Goal: Book appointment/travel/reservation

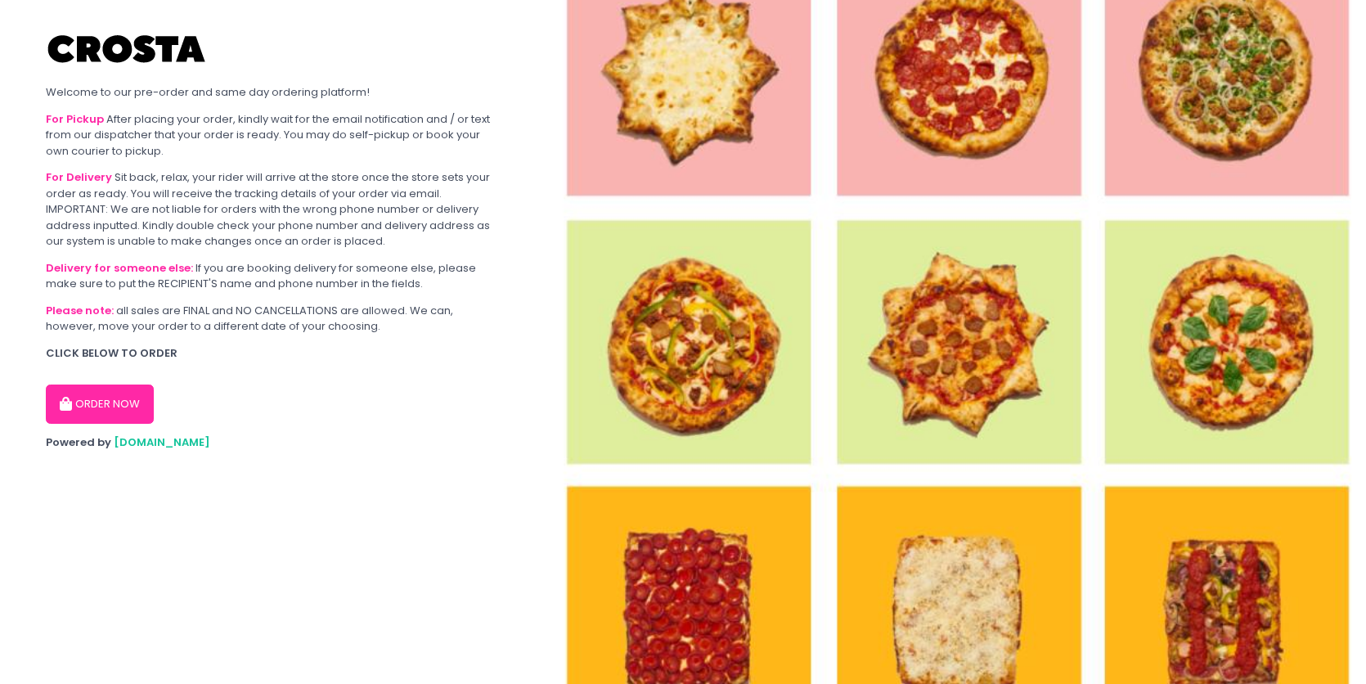
click at [135, 396] on button "ORDER NOW" at bounding box center [100, 403] width 108 height 39
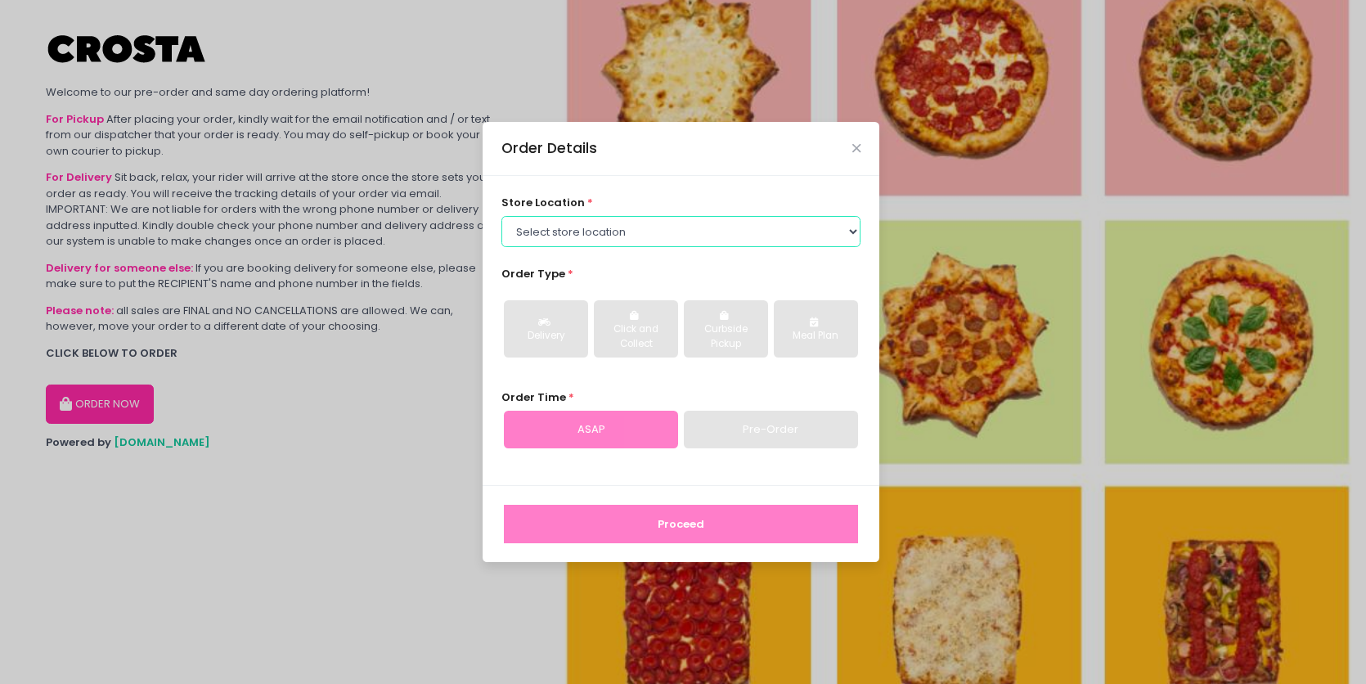
click at [555, 237] on select "Select store location [PERSON_NAME] Pizza - [PERSON_NAME] Pizza - [GEOGRAPHIC_D…" at bounding box center [681, 231] width 360 height 31
select select "5fabb2e53664a8677beaeb89"
click at [501, 216] on select "Select store location [PERSON_NAME] Pizza - [PERSON_NAME] Pizza - [GEOGRAPHIC_D…" at bounding box center [681, 231] width 360 height 31
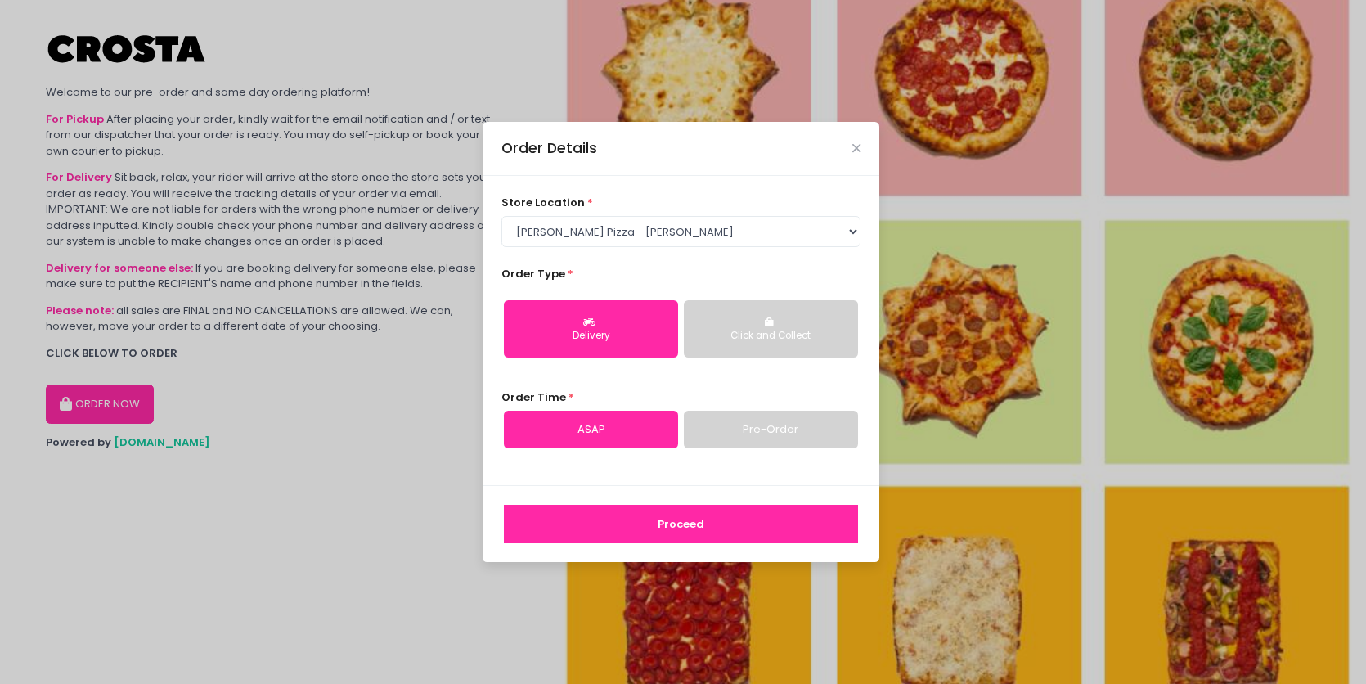
click at [742, 428] on link "Pre-Order" at bounding box center [771, 430] width 174 height 38
select select "[DATE]"
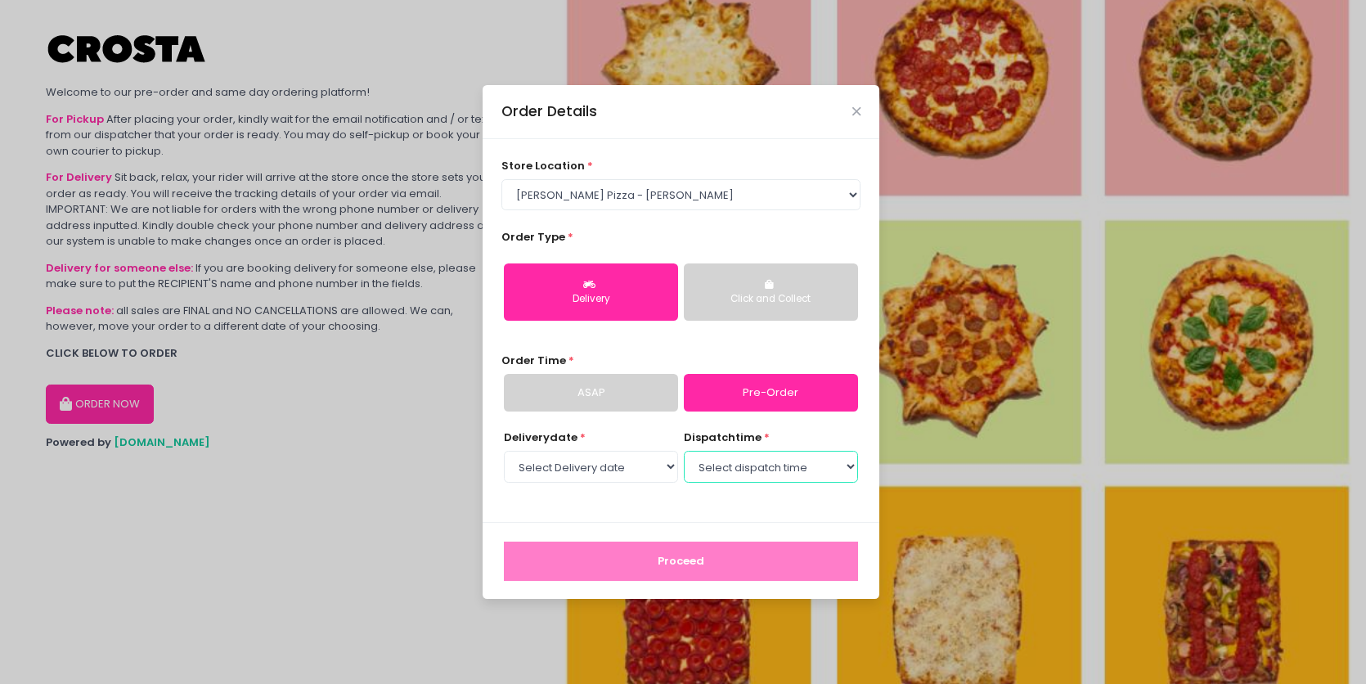
click at [711, 470] on select "Select dispatch time 03:00 PM - 03:30 PM 03:30 PM - 04:00 PM 04:00 PM - 04:30 P…" at bounding box center [771, 466] width 174 height 31
select select "16:30"
click at [684, 451] on select "Select dispatch time 03:00 PM - 03:30 PM 03:30 PM - 04:00 PM 04:00 PM - 04:30 P…" at bounding box center [771, 466] width 174 height 31
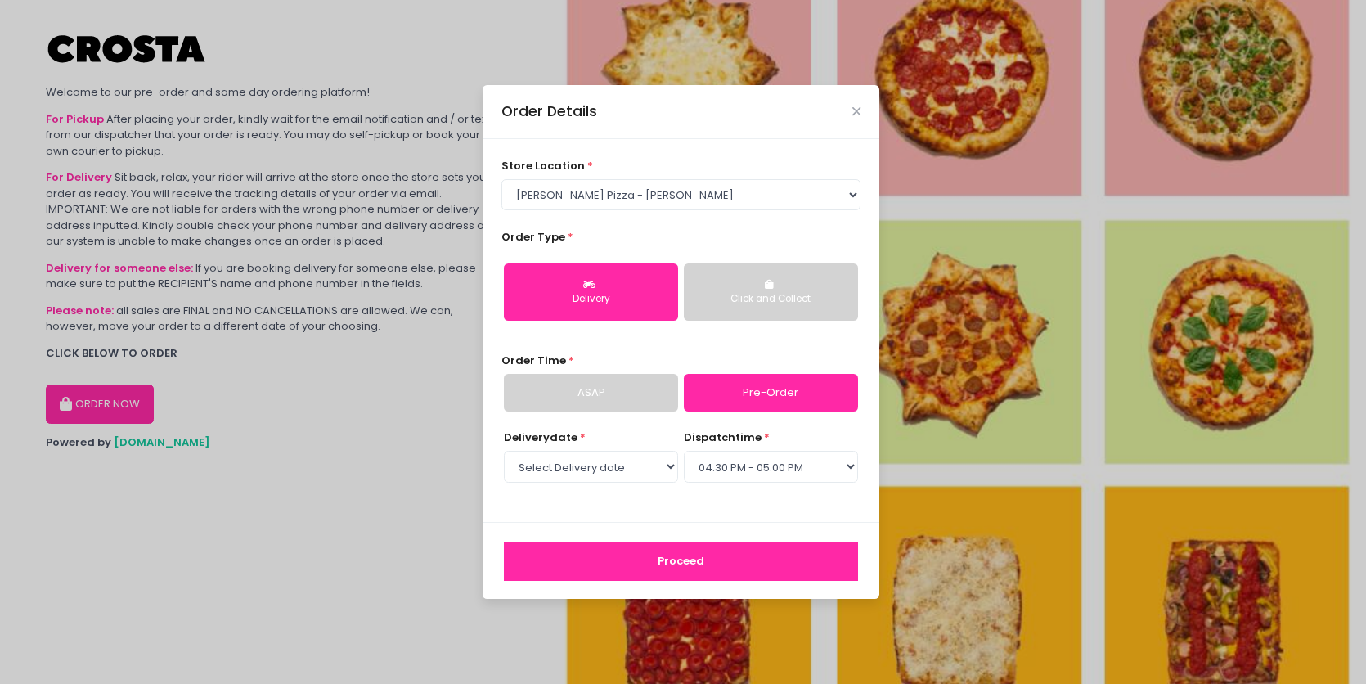
click at [723, 558] on button "Proceed" at bounding box center [681, 561] width 354 height 39
